Goal: Check status: Check status

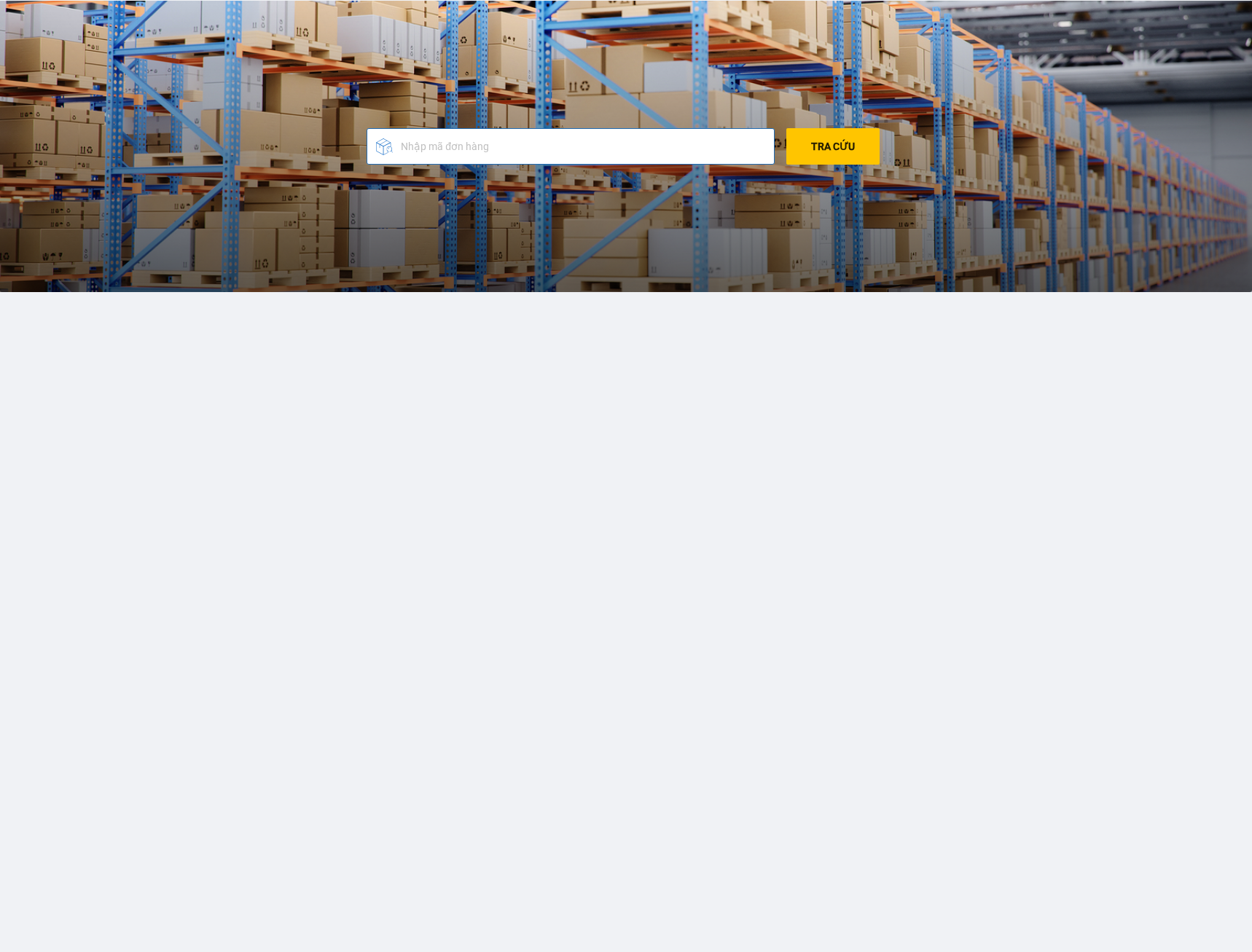
click at [482, 146] on input "text" at bounding box center [566, 146] width 348 height 22
type input "26LH-97SD-10794"
click at [826, 153] on span "Tra cứu" at bounding box center [832, 146] width 44 height 12
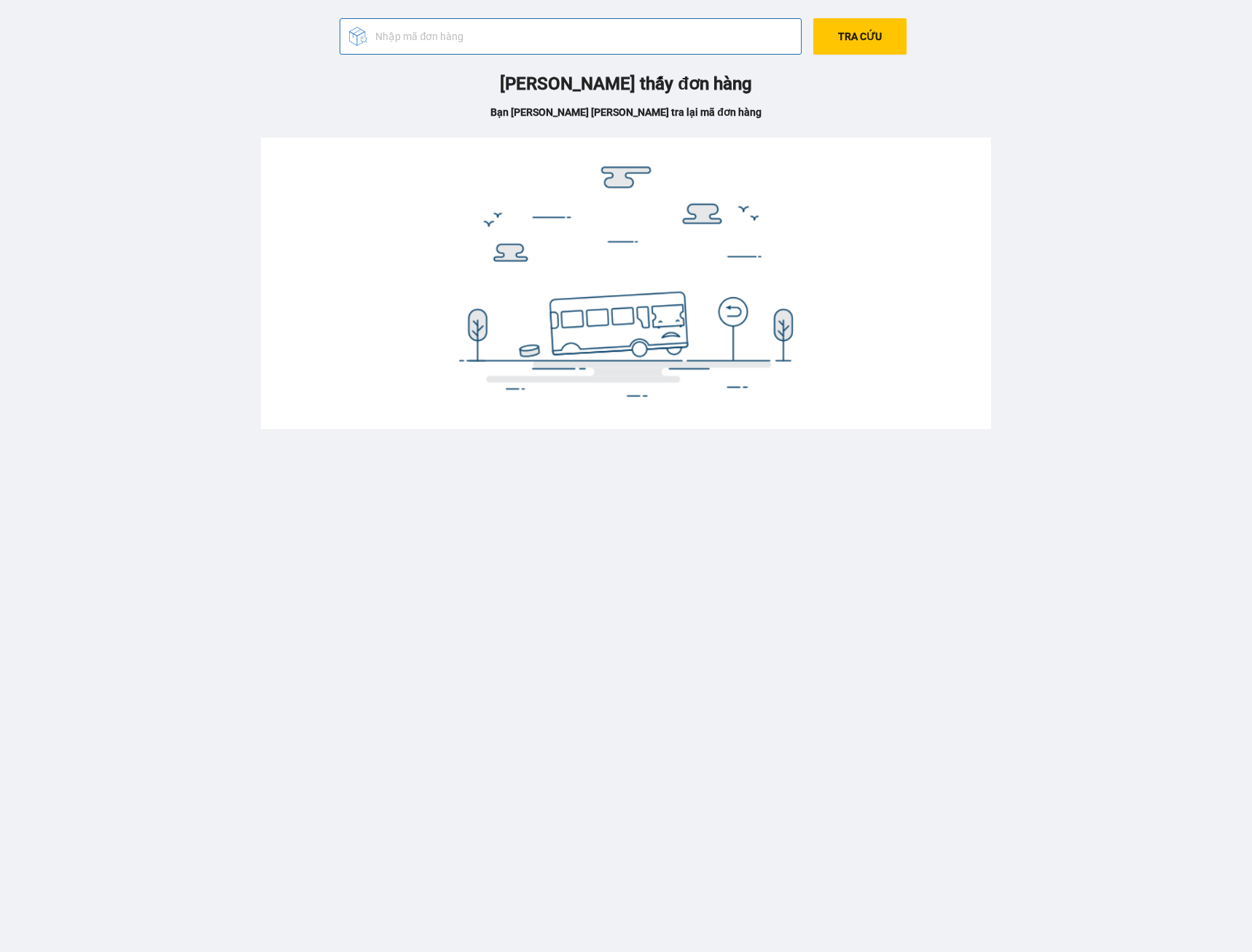
click at [463, 32] on input "text" at bounding box center [565, 36] width 396 height 22
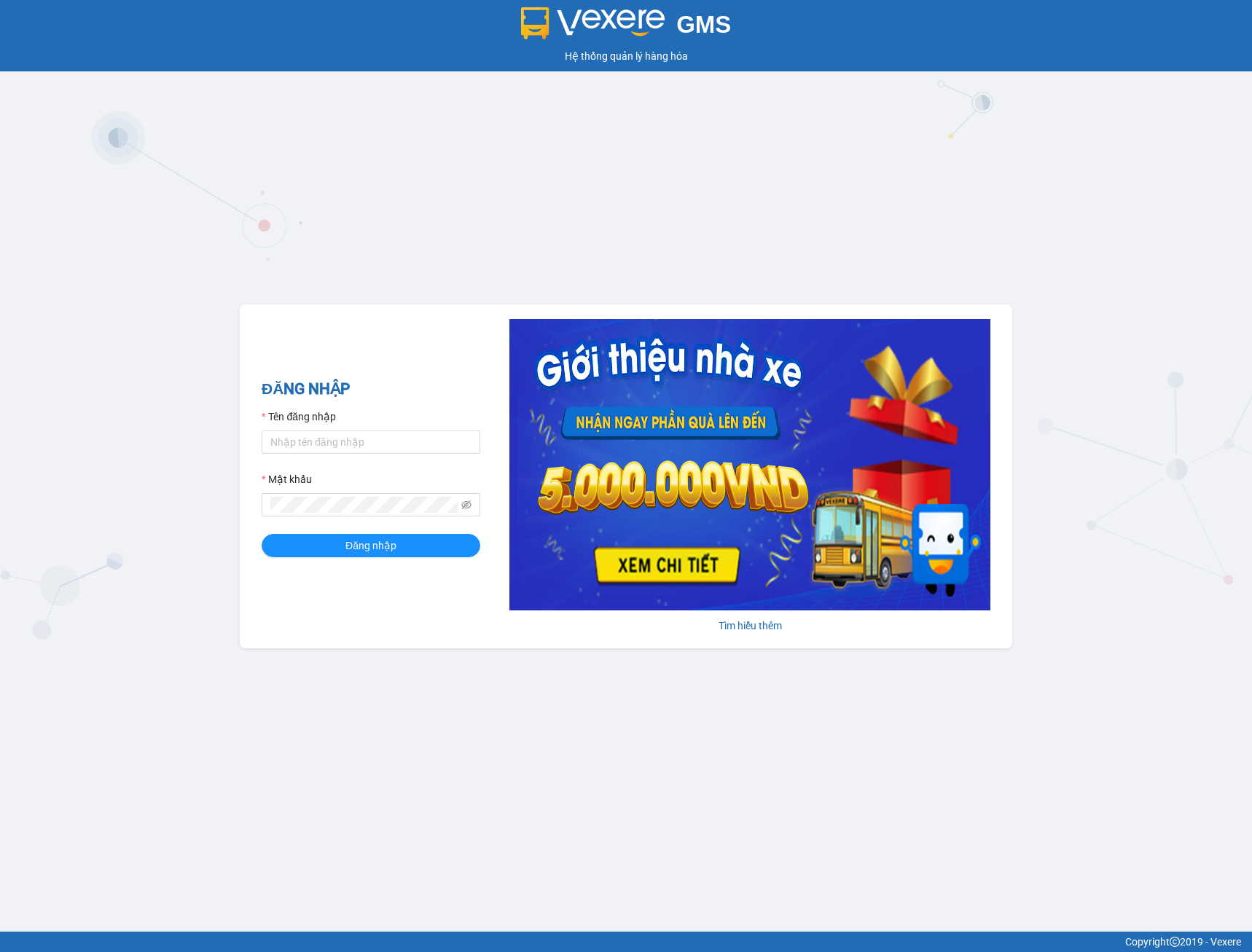
click at [332, 493] on div "Mật khẩu" at bounding box center [370, 482] width 218 height 22
